Goal: Check status: Check status

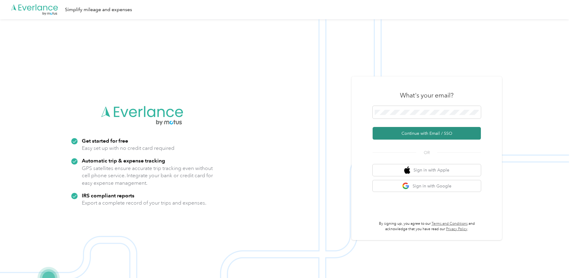
click at [447, 132] on button "Continue with Email / SSO" at bounding box center [427, 133] width 108 height 13
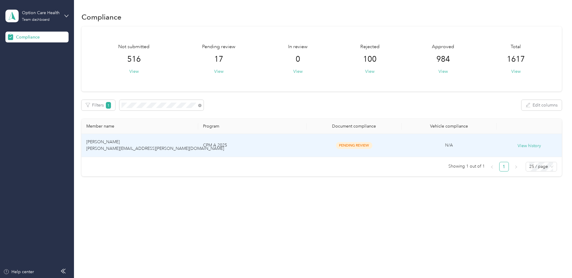
click at [272, 152] on td "CPM A 2025" at bounding box center [252, 145] width 108 height 23
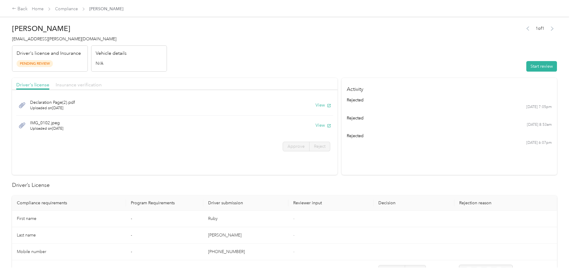
click at [68, 84] on span "Insurance verification" at bounding box center [79, 85] width 46 height 6
drag, startPoint x: 33, startPoint y: 86, endPoint x: 70, endPoint y: 87, distance: 37.0
click at [34, 86] on span "Driver's license" at bounding box center [32, 85] width 33 height 6
click at [320, 105] on button "View" at bounding box center [324, 105] width 16 height 6
click at [24, 8] on div "Back" at bounding box center [20, 8] width 16 height 7
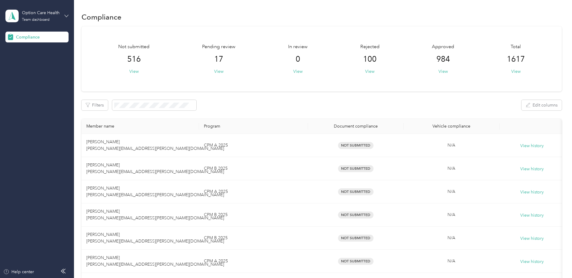
click at [67, 17] on icon at bounding box center [66, 16] width 4 height 4
click at [27, 63] on div "Log out" at bounding box center [22, 60] width 23 height 6
